Goal: Navigation & Orientation: Find specific page/section

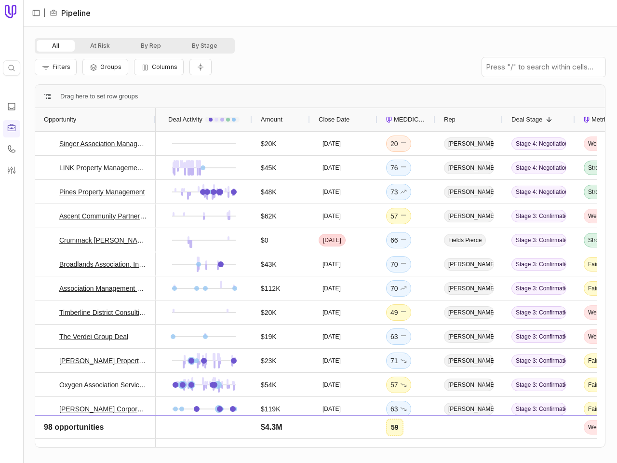
click at [12, 68] on icon at bounding box center [12, 68] width 8 height 8
click at [36, 13] on html "Quick search... Ctrl K | Pipeline All At Risk By Rep By Stage Filters Groups Co…" at bounding box center [308, 231] width 617 height 463
